Goal: Task Accomplishment & Management: Manage account settings

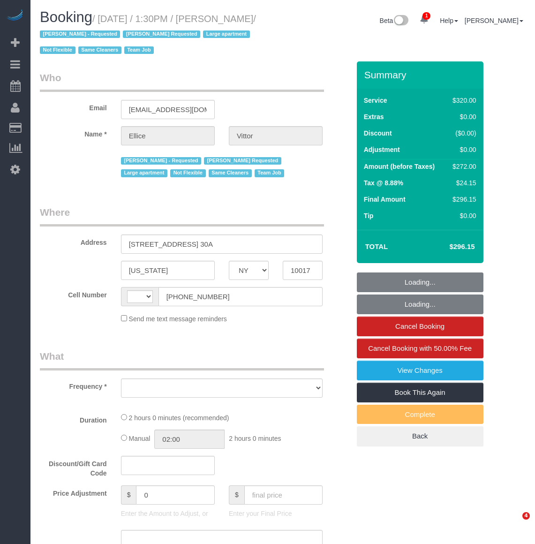
select select "NY"
select select "string:[GEOGRAPHIC_DATA]"
select select "object:5913"
select select "string:stripe-pm_1RY6uz4VGloSiKo7sBfzYHna"
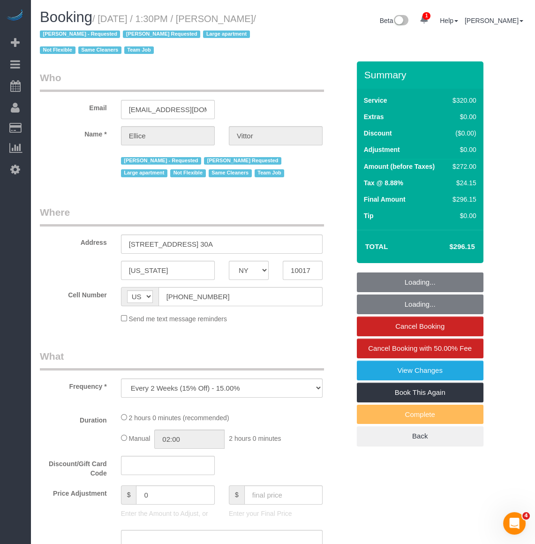
select select "number:62"
select select "number:75"
select select "number:15"
select select "number:6"
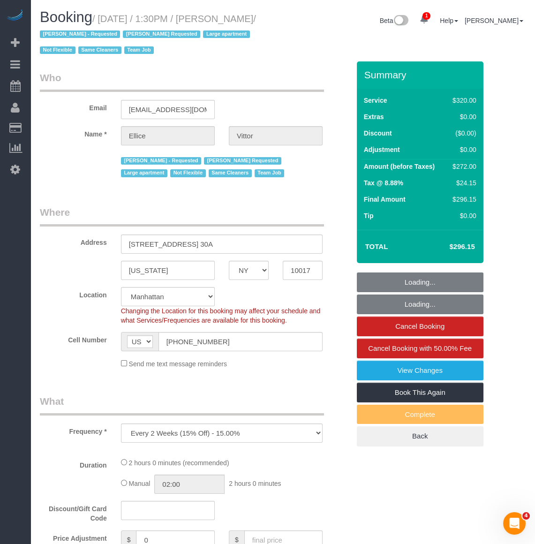
select select "2"
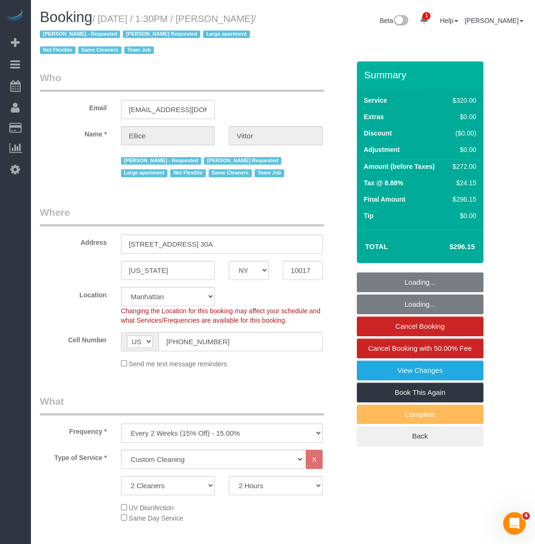
select select "object:6622"
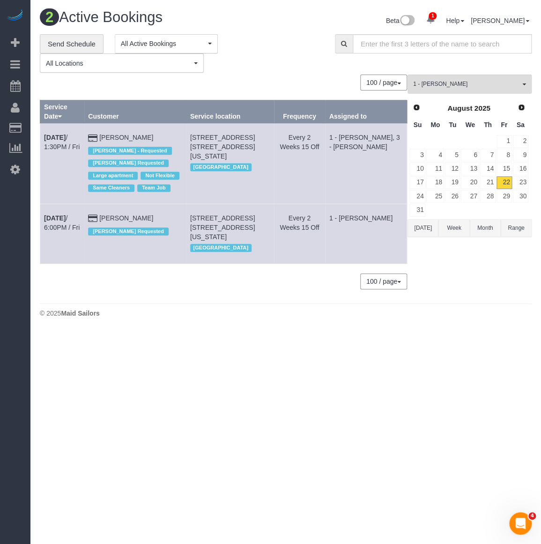
drag, startPoint x: 43, startPoint y: 210, endPoint x: 156, endPoint y: 205, distance: 112.5
click at [156, 205] on tr "[DATE] 6:00PM / Fri [PERSON_NAME] [PERSON_NAME] Requested [STREET_ADDRESS] [STR…" at bounding box center [223, 234] width 367 height 60
copy tr "[DATE] 6:00PM / Fri [PERSON_NAME]"
drag, startPoint x: 234, startPoint y: 225, endPoint x: 197, endPoint y: 206, distance: 41.3
click at [197, 206] on tr "[DATE] 6:00PM / Fri [PERSON_NAME] [PERSON_NAME] Requested [STREET_ADDRESS] [STR…" at bounding box center [223, 234] width 367 height 60
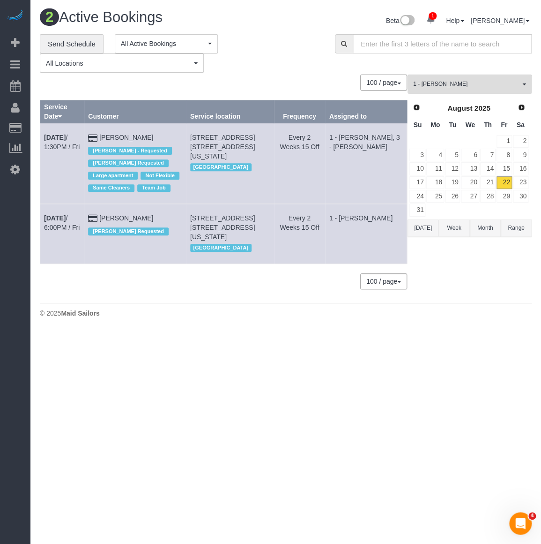
copy tr "[PERSON_NAME] Requested [STREET_ADDRESS] [STREET_ADDRESS][US_STATE]"
click at [145, 229] on div "[PERSON_NAME] Requested" at bounding box center [135, 230] width 94 height 15
click at [217, 214] on td "[STREET_ADDRESS] [STREET_ADDRESS][US_STATE] [GEOGRAPHIC_DATA]" at bounding box center [230, 234] width 88 height 60
drag, startPoint x: 203, startPoint y: 205, endPoint x: 229, endPoint y: 226, distance: 33.0
click at [229, 226] on td "[STREET_ADDRESS] [STREET_ADDRESS][US_STATE] [GEOGRAPHIC_DATA]" at bounding box center [230, 234] width 88 height 60
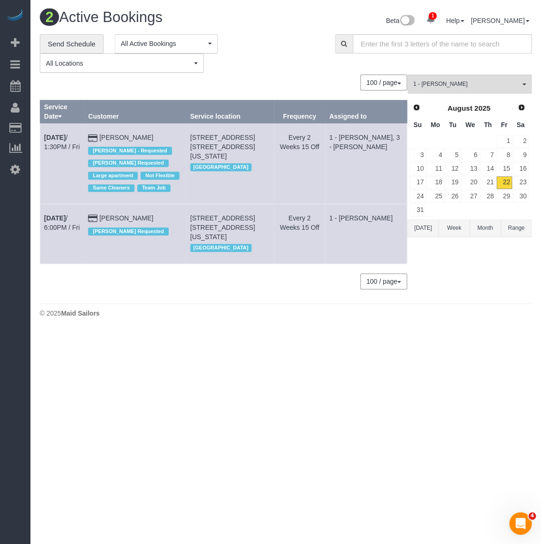
copy span "[STREET_ADDRESS] [STREET_ADDRESS][US_STATE]"
click at [65, 214] on b "[DATE]" at bounding box center [55, 217] width 22 height 7
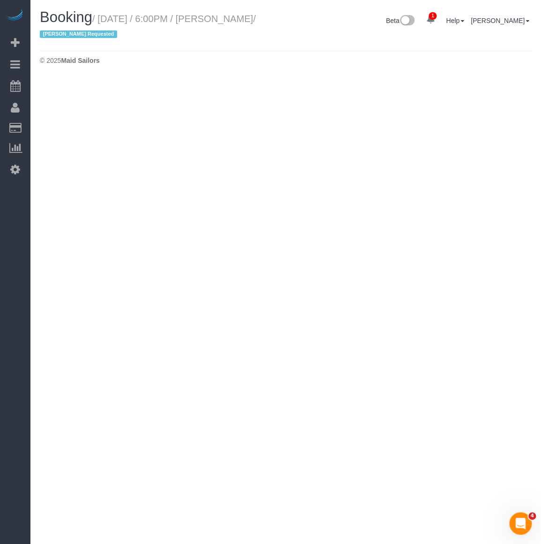
select select "NY"
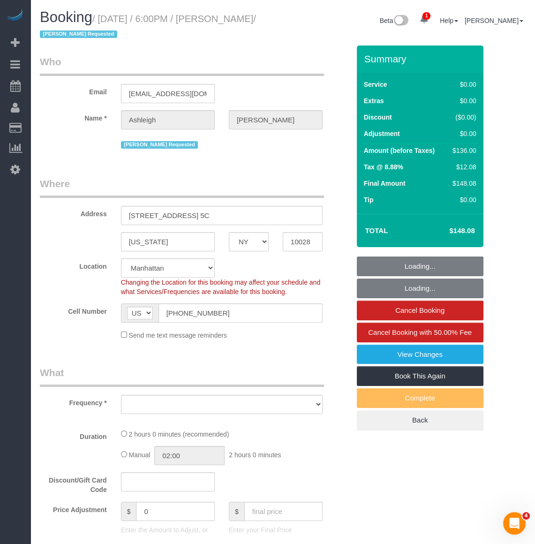
select select "object:7196"
select select "string:stripe-pm_1RjPmy4VGloSiKo7ocZ9gVhm"
select select "spot46"
select select "number:66"
select select "number:78"
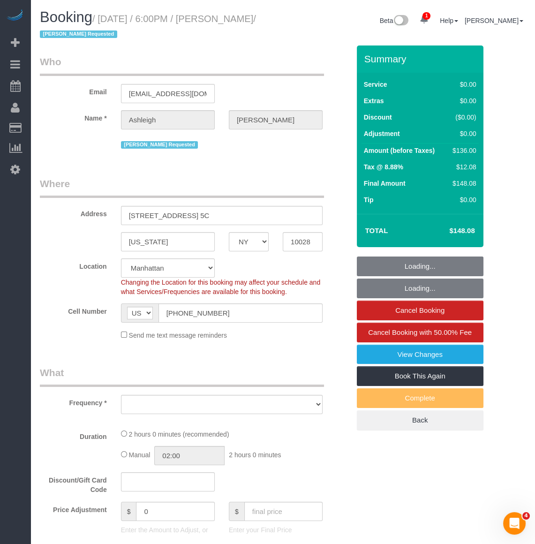
select select "number:15"
select select "number:5"
select select "object:7763"
select select "1"
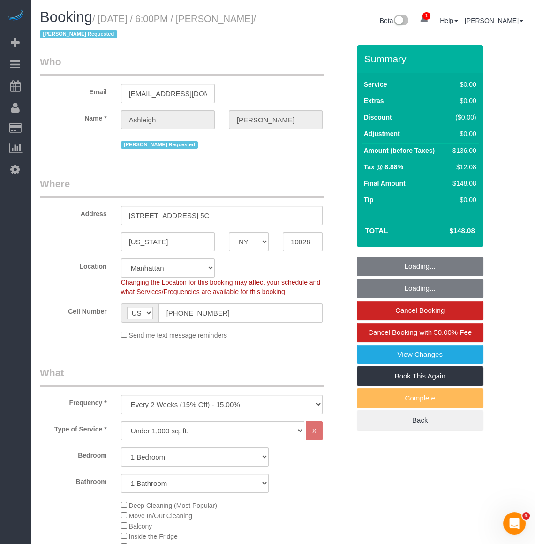
scroll to position [255, 0]
